Goal: Book appointment/travel/reservation

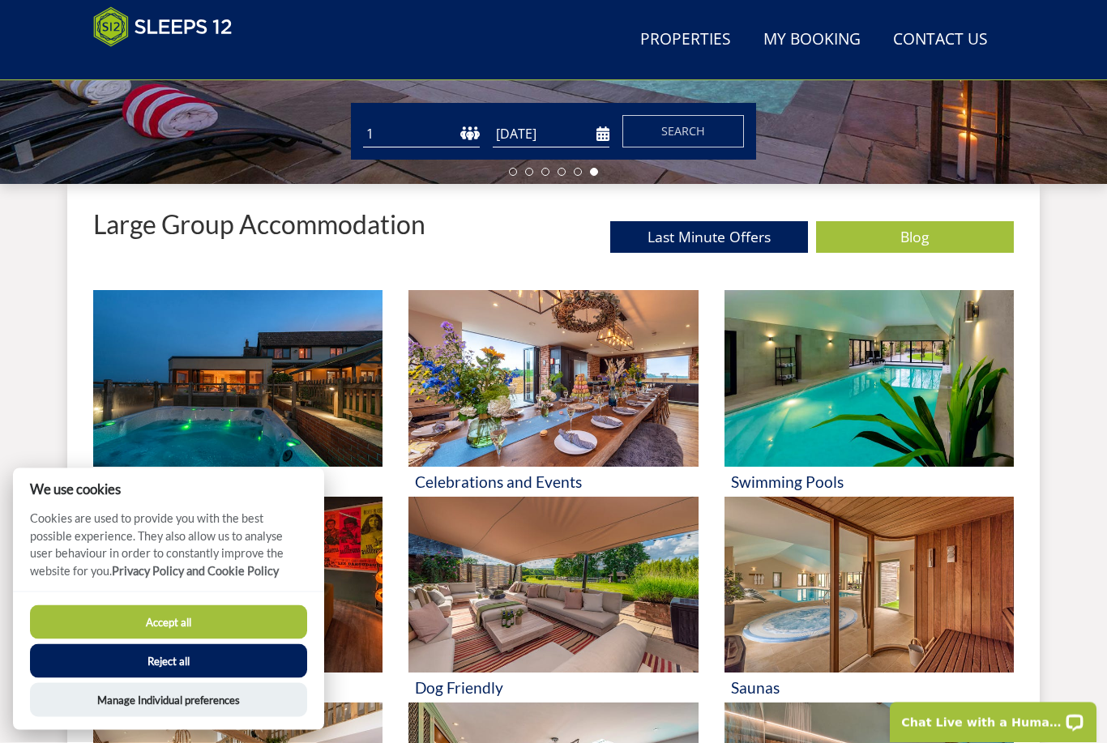
scroll to position [519, 0]
click at [209, 678] on button "Reject all" at bounding box center [168, 661] width 277 height 34
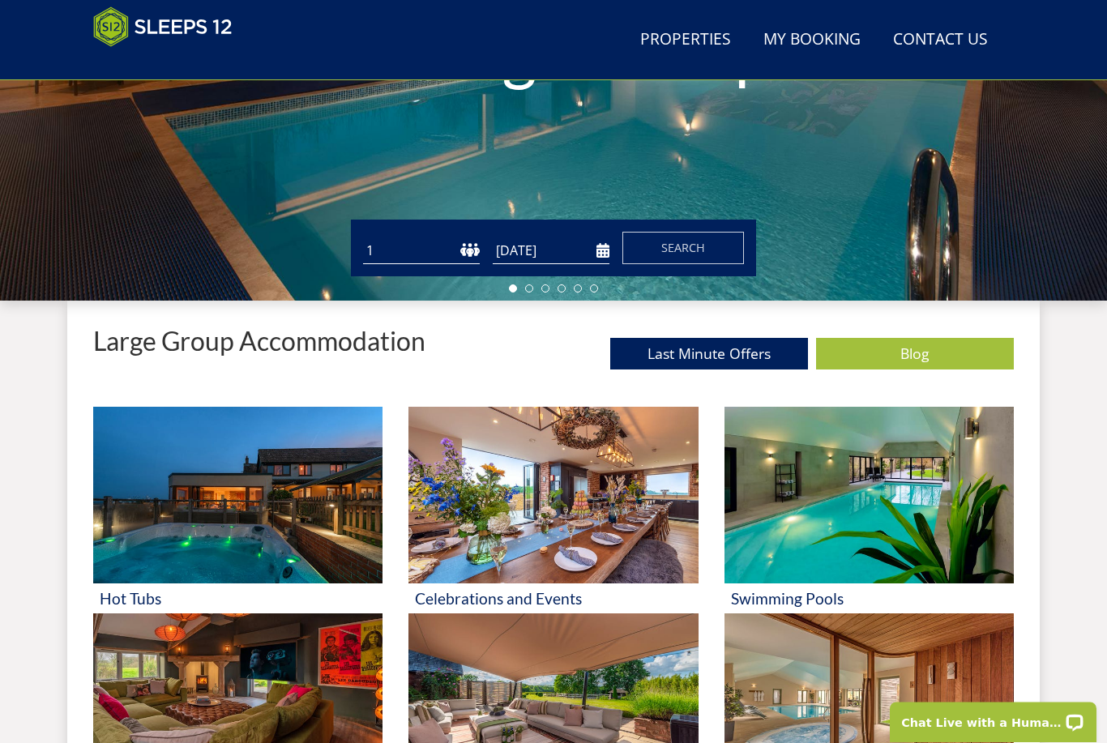
scroll to position [402, 0]
click at [428, 245] on select "1 2 3 4 5 6 7 8 9 10 11 12 13 14 15 16 17 18 19 20 21 22 23 24 25 26 27 28 29 3…" at bounding box center [421, 250] width 117 height 27
select select "10"
click at [567, 249] on input "[DATE]" at bounding box center [551, 250] width 117 height 27
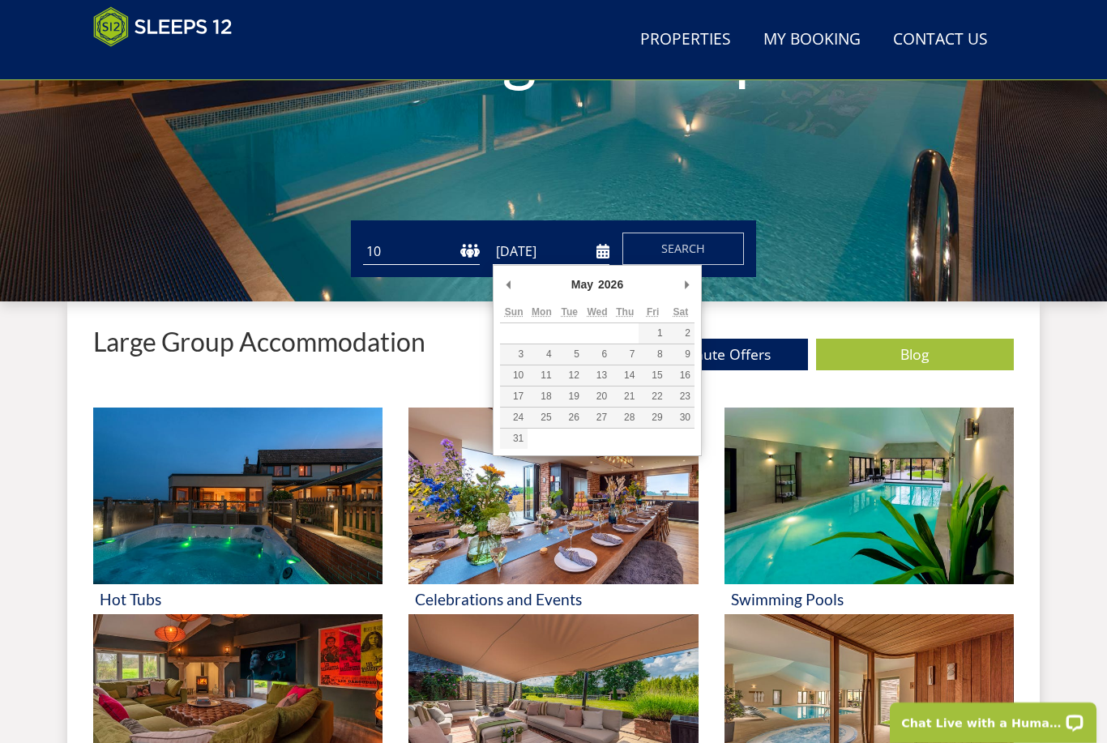
scroll to position [385, 0]
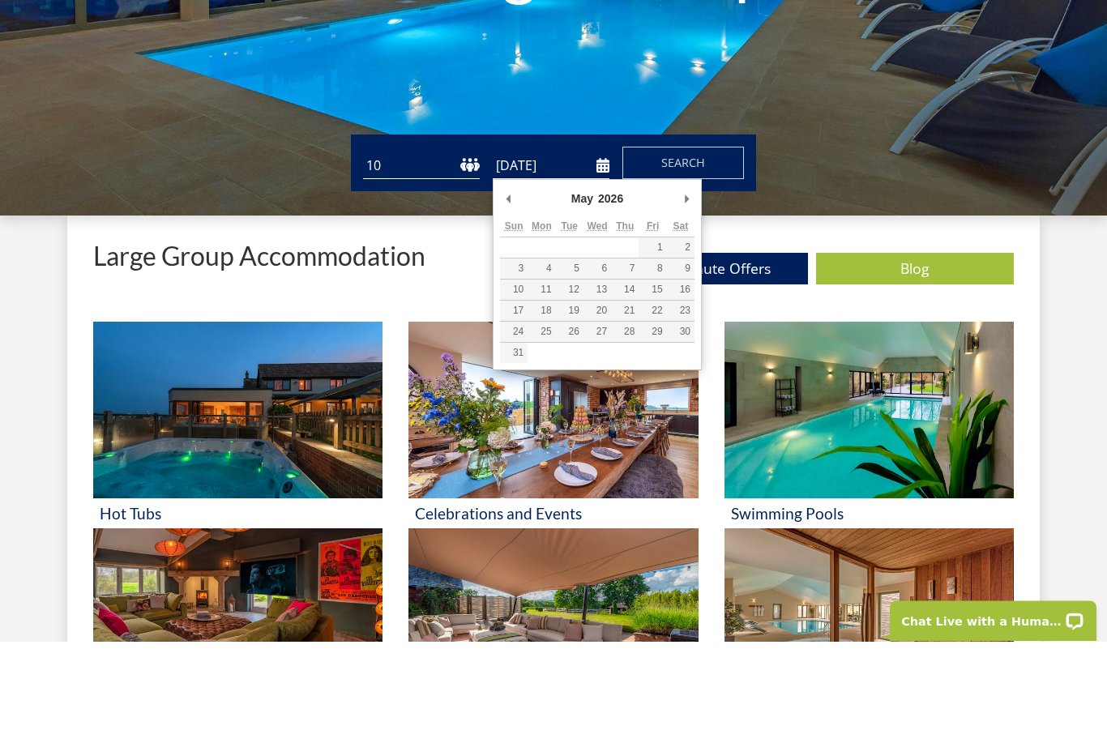
type input "[DATE]"
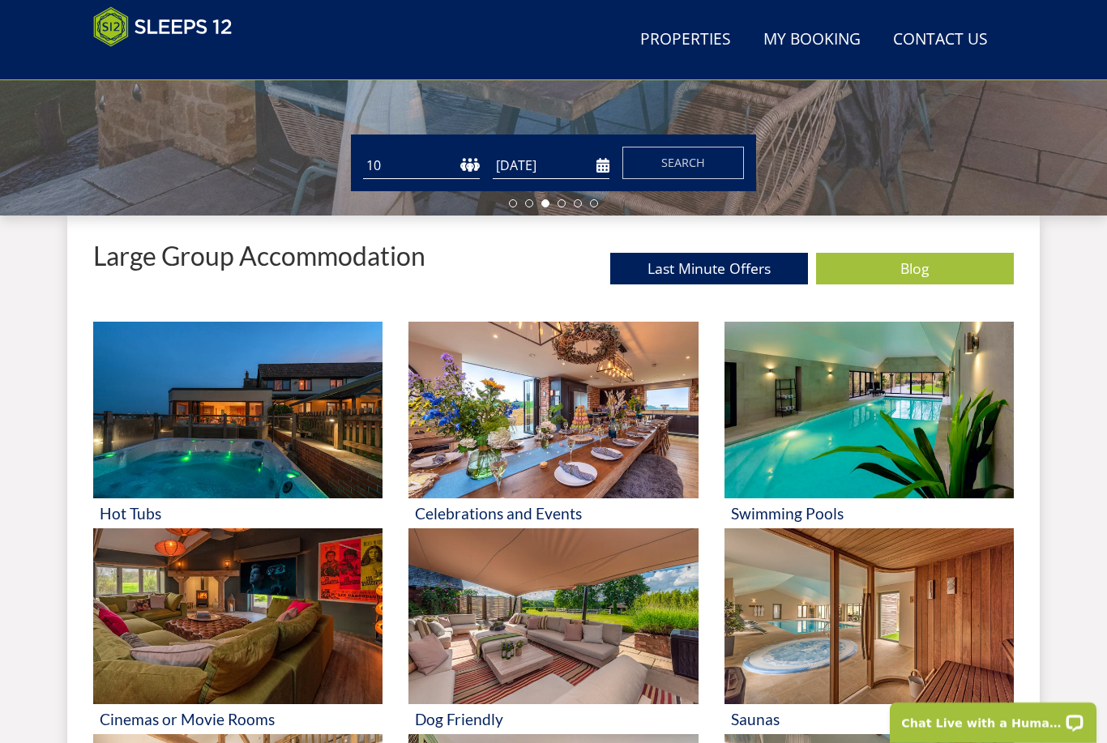
click at [702, 152] on button "Search" at bounding box center [683, 163] width 122 height 32
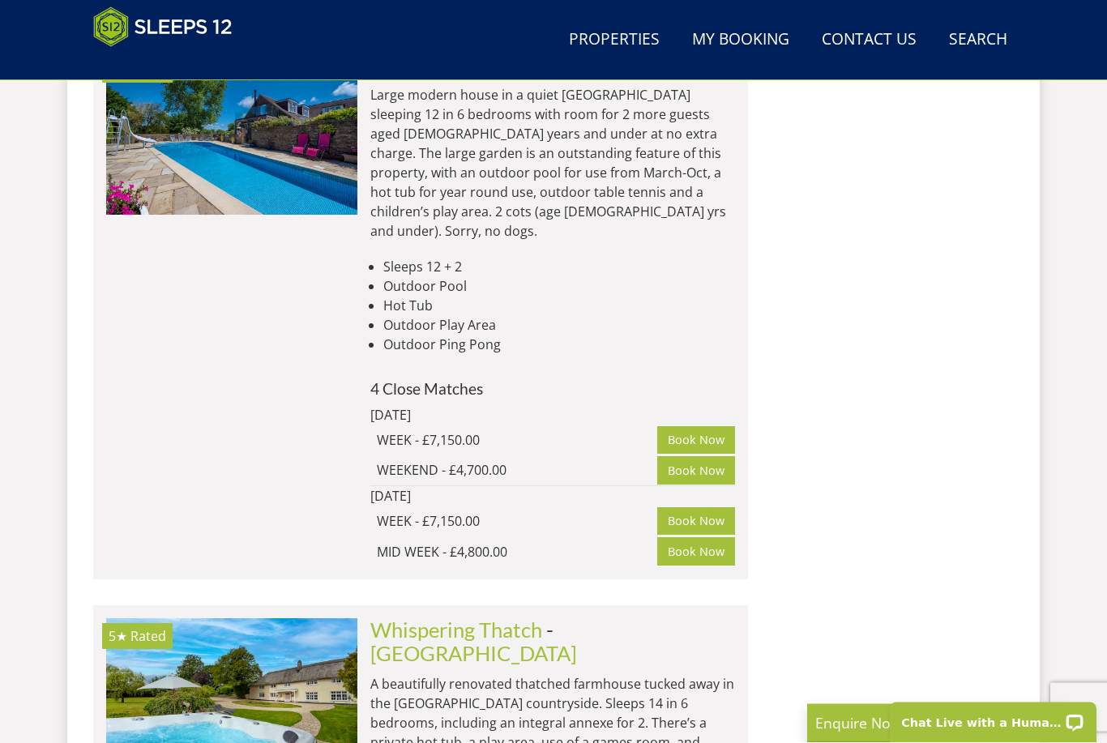
scroll to position [7134, 0]
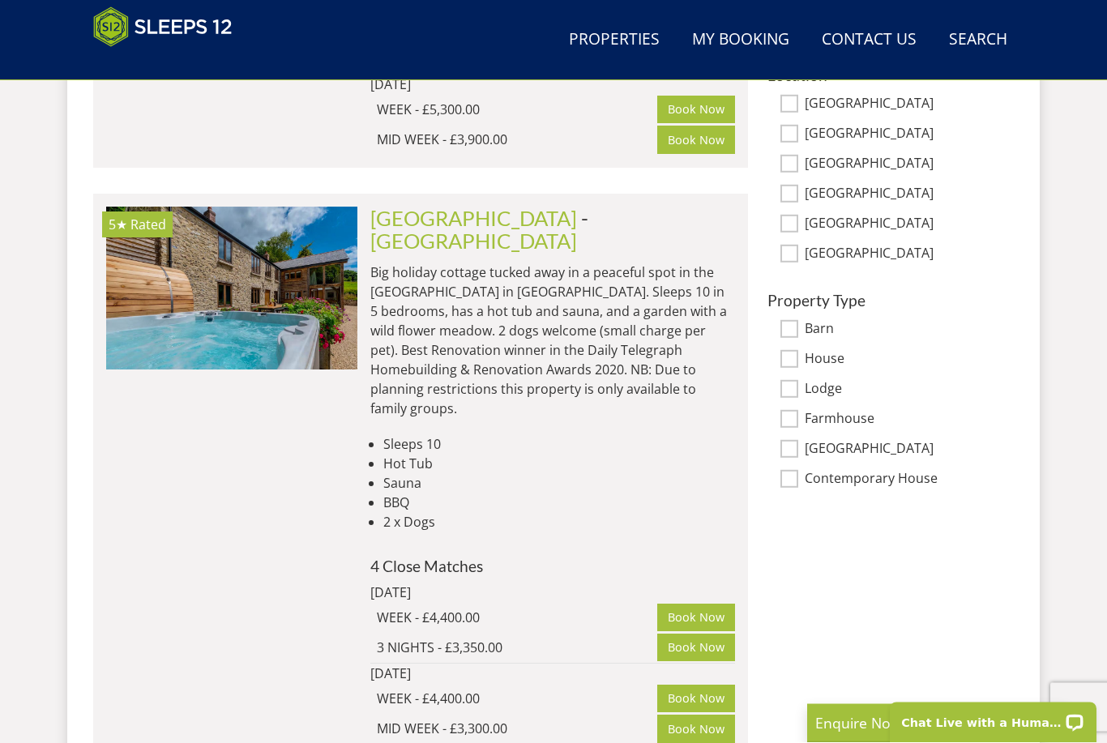
scroll to position [1098, 0]
click at [548, 228] on link "[GEOGRAPHIC_DATA]" at bounding box center [473, 240] width 207 height 24
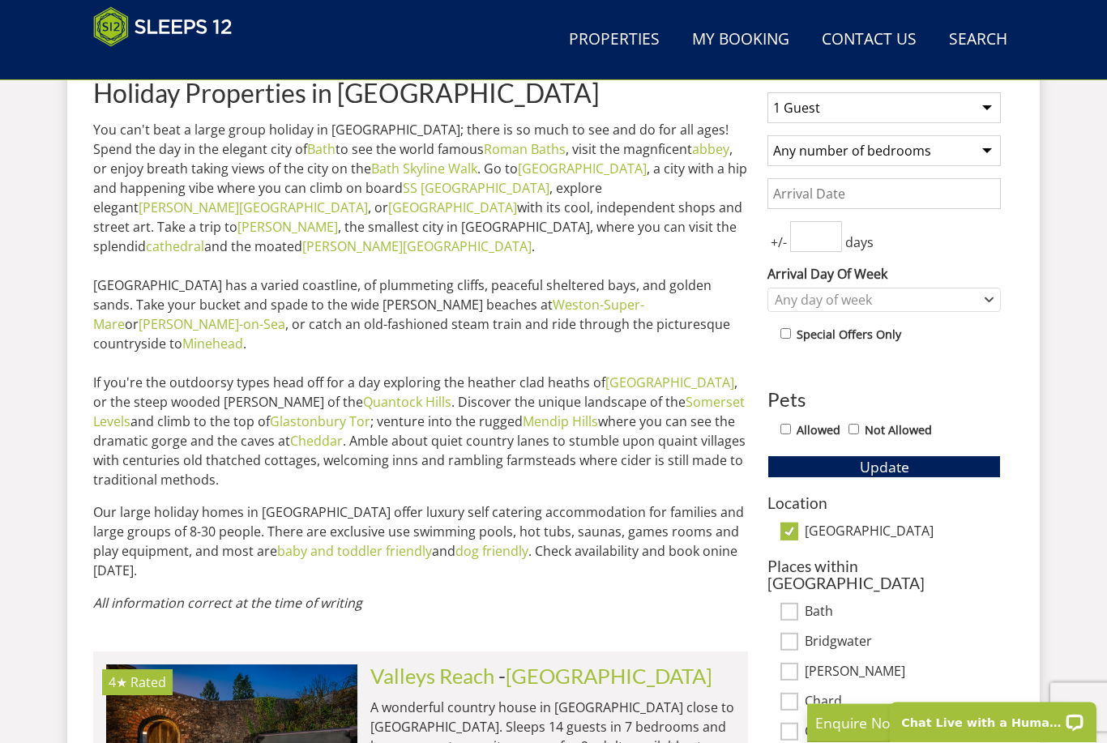
scroll to position [670, 0]
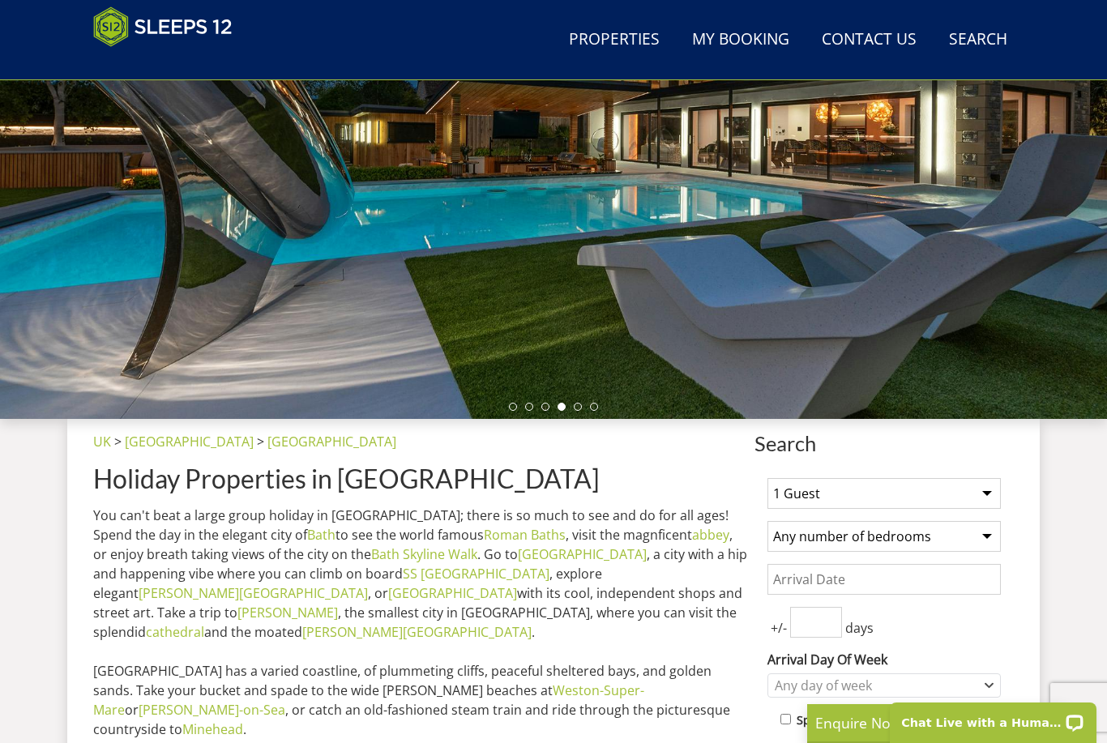
scroll to position [280, 0]
